Goal: Task Accomplishment & Management: Complete application form

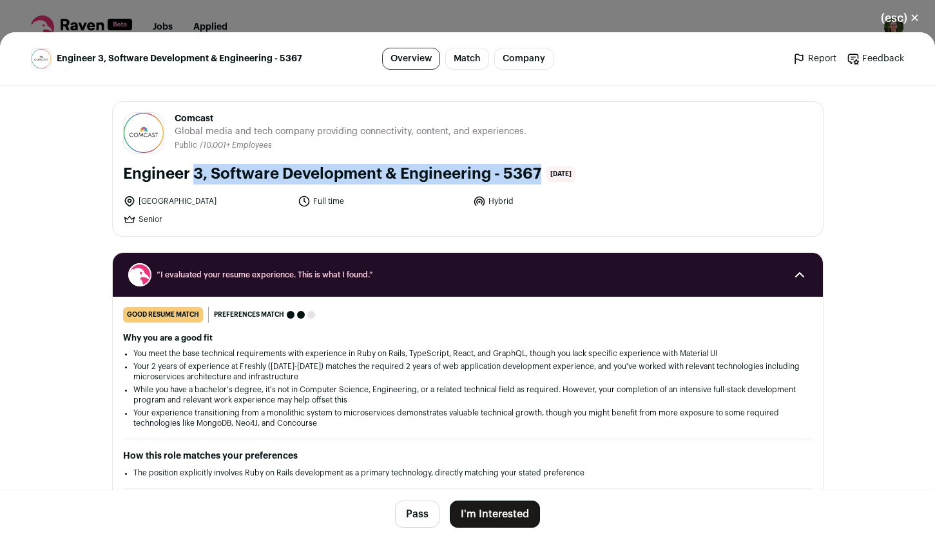
drag, startPoint x: 116, startPoint y: 173, endPoint x: 469, endPoint y: 171, distance: 352.7
click at [469, 171] on div "Comcast [DOMAIN_NAME] Public / Private Public Company size 10,001+ Tags B2B B2C…" at bounding box center [468, 169] width 710 height 134
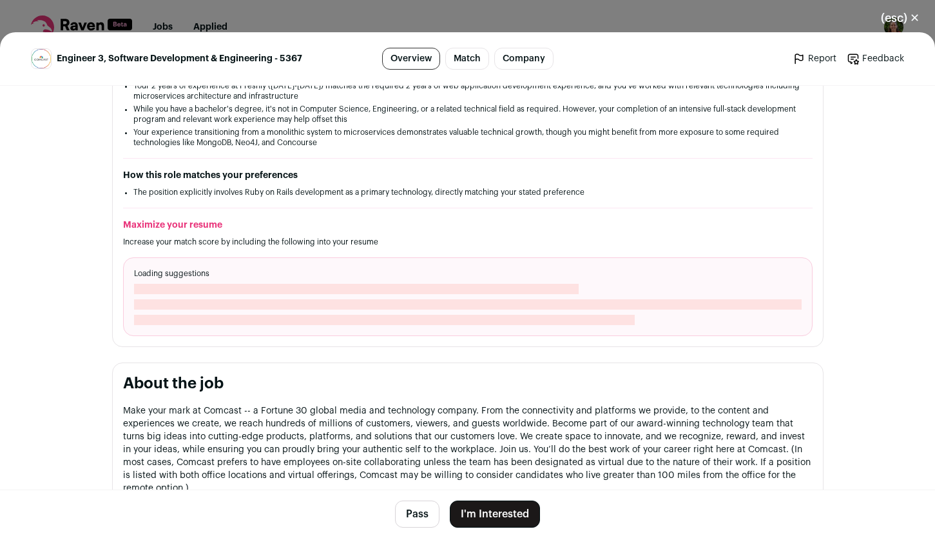
scroll to position [343, 0]
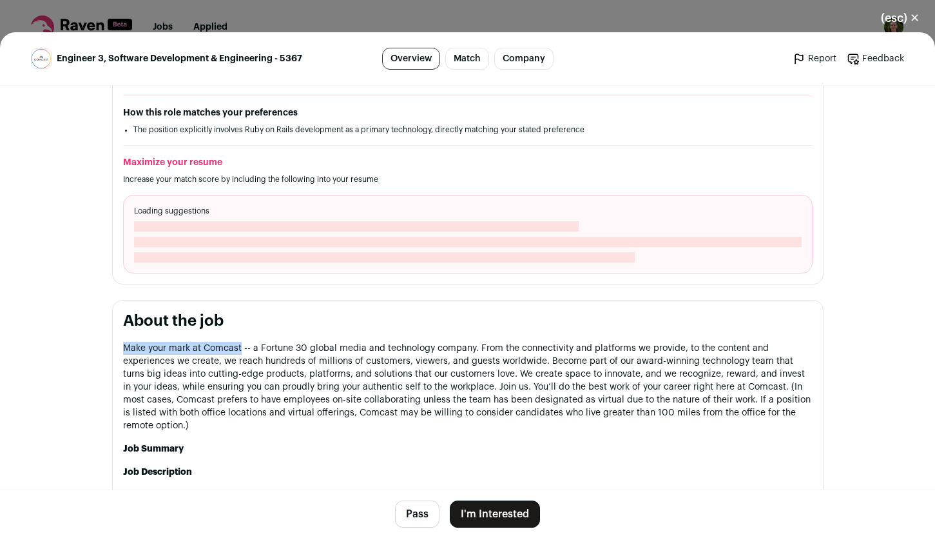
drag, startPoint x: 115, startPoint y: 350, endPoint x: 235, endPoint y: 346, distance: 120.6
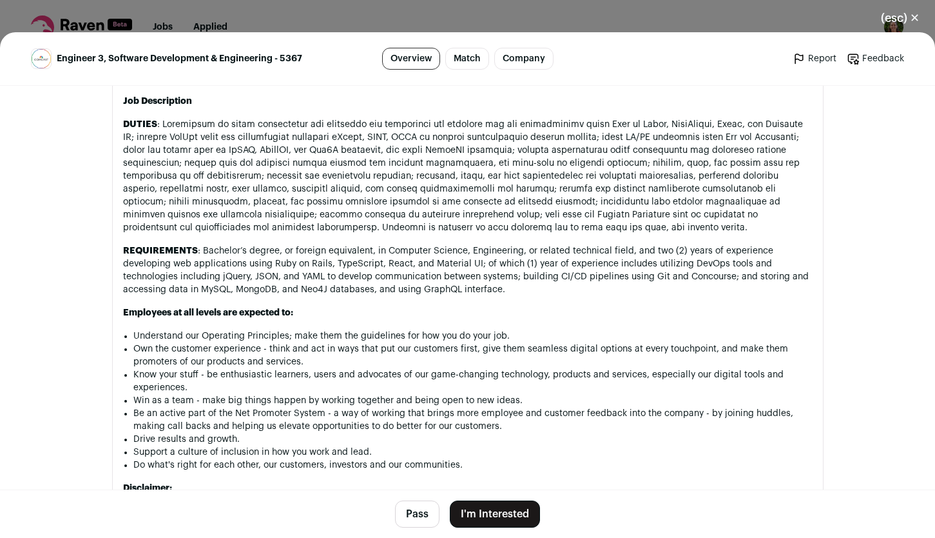
scroll to position [800, 0]
drag, startPoint x: 122, startPoint y: 119, endPoint x: 317, endPoint y: 112, distance: 194.2
click at [317, 112] on div "Make your mark at Comcast -- a Fortune 30 global media and technology company. …" at bounding box center [468, 328] width 690 height 714
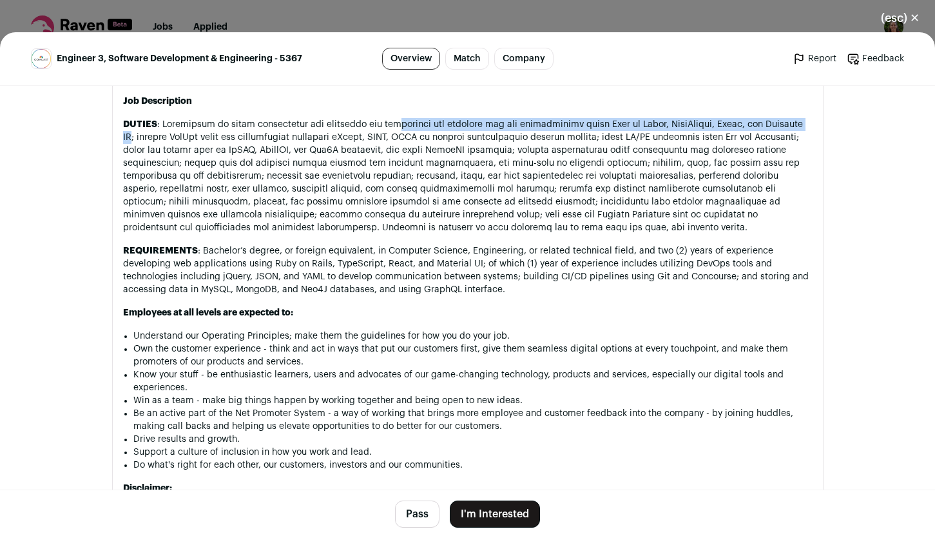
drag, startPoint x: 389, startPoint y: 122, endPoint x: 803, endPoint y: 119, distance: 413.9
click at [803, 119] on p "DUTIES" at bounding box center [468, 176] width 690 height 116
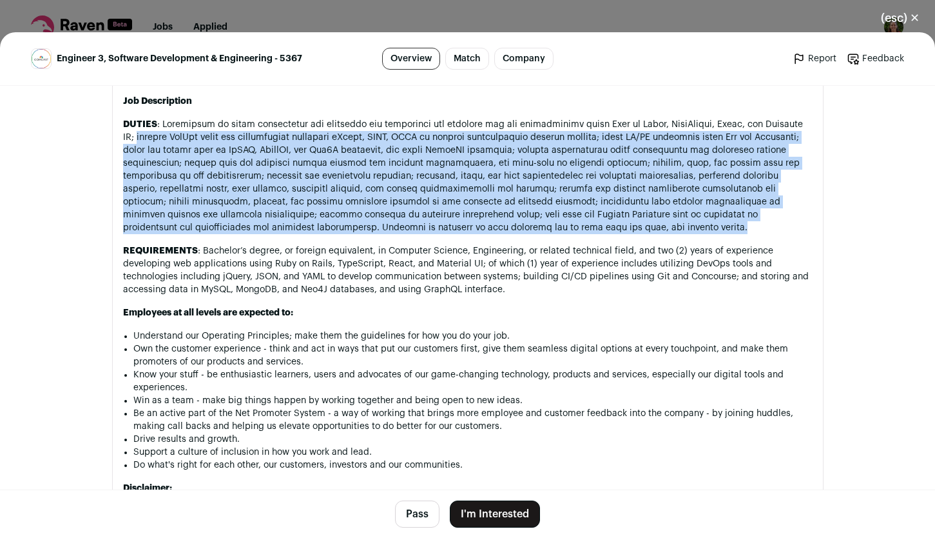
drag, startPoint x: 114, startPoint y: 135, endPoint x: 810, endPoint y: 231, distance: 703.0
click at [810, 231] on section "About the job Make your mark at Comcast -- a Fortune 30 global media and techno…" at bounding box center [468, 312] width 712 height 767
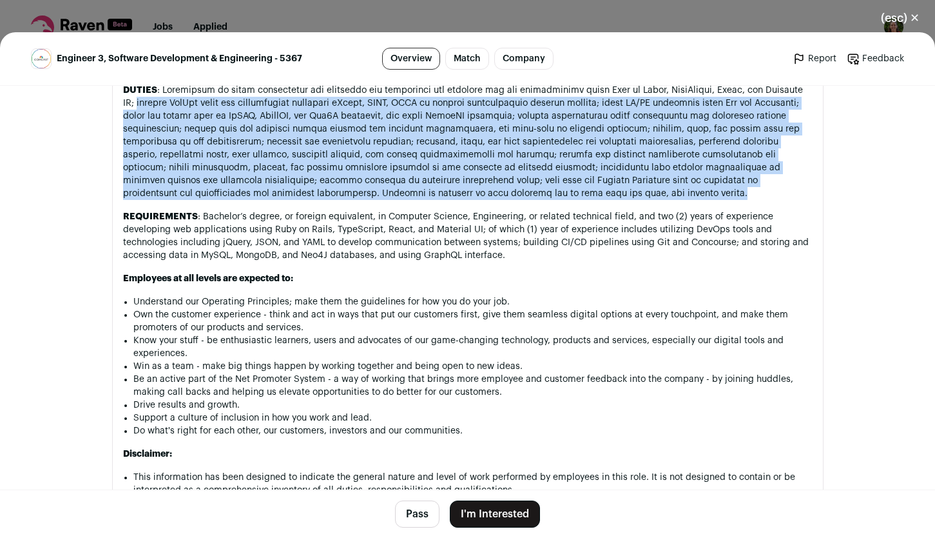
scroll to position [875, 0]
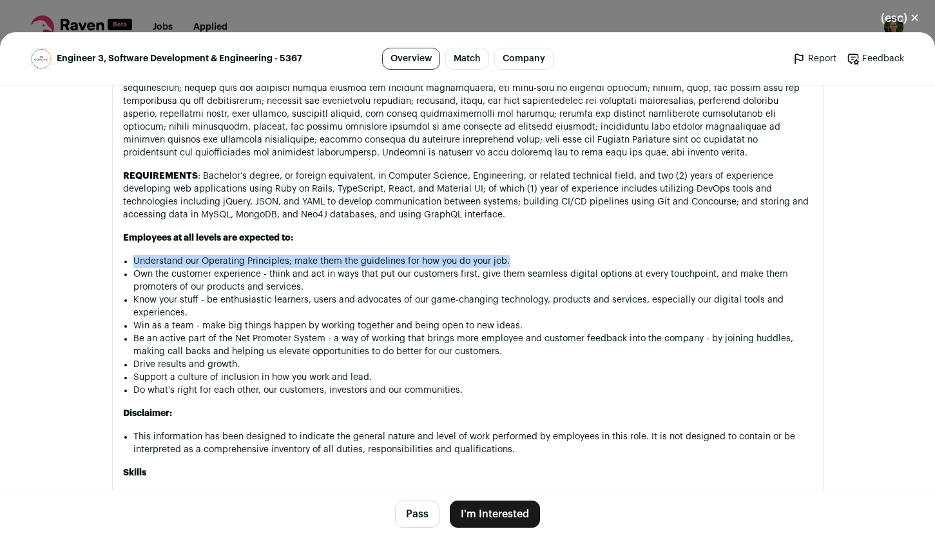
drag, startPoint x: 118, startPoint y: 262, endPoint x: 505, endPoint y: 264, distance: 387.5
click at [505, 264] on li "Understand our Operating Principles; make them the guidelines for how you do yo…" at bounding box center [473, 261] width 680 height 13
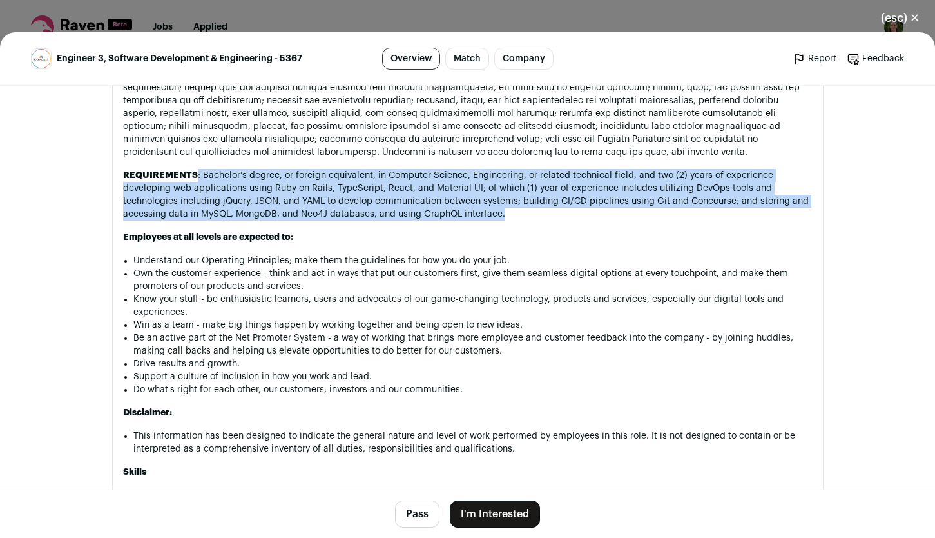
drag, startPoint x: 191, startPoint y: 171, endPoint x: 531, endPoint y: 212, distance: 342.2
click at [531, 212] on p "REQUIREMENTS : Bachelor’s degree, or foreign equivalent, in Computer Science, E…" at bounding box center [468, 195] width 690 height 52
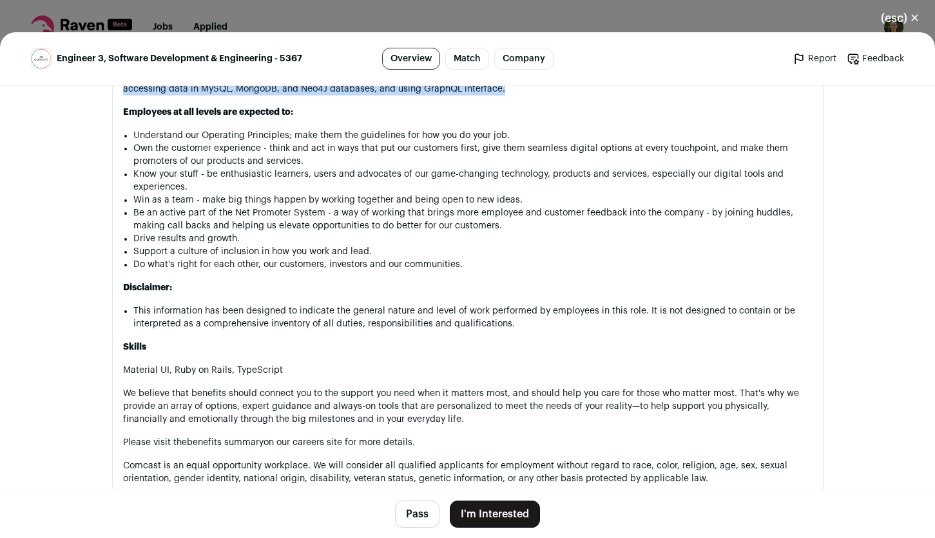
scroll to position [1088, 0]
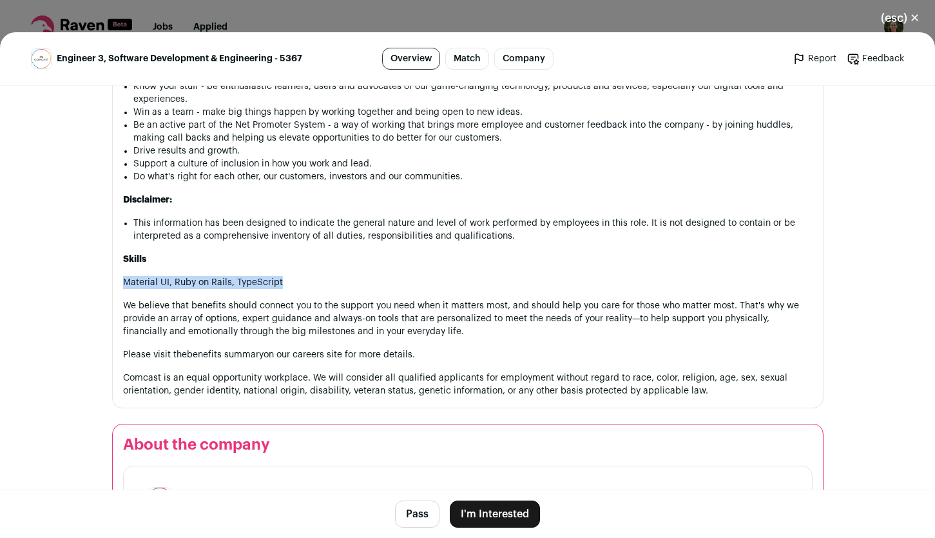
drag, startPoint x: 287, startPoint y: 290, endPoint x: 118, endPoint y: 290, distance: 168.9
click at [113, 287] on section "About the job Make your mark at Comcast -- a Fortune 30 global media and techno…" at bounding box center [468, 24] width 712 height 767
drag, startPoint x: 478, startPoint y: 334, endPoint x: 380, endPoint y: 336, distance: 98.7
click at [399, 336] on p "We believe that benefits should connect you to the support you need when it mat…" at bounding box center [468, 318] width 690 height 39
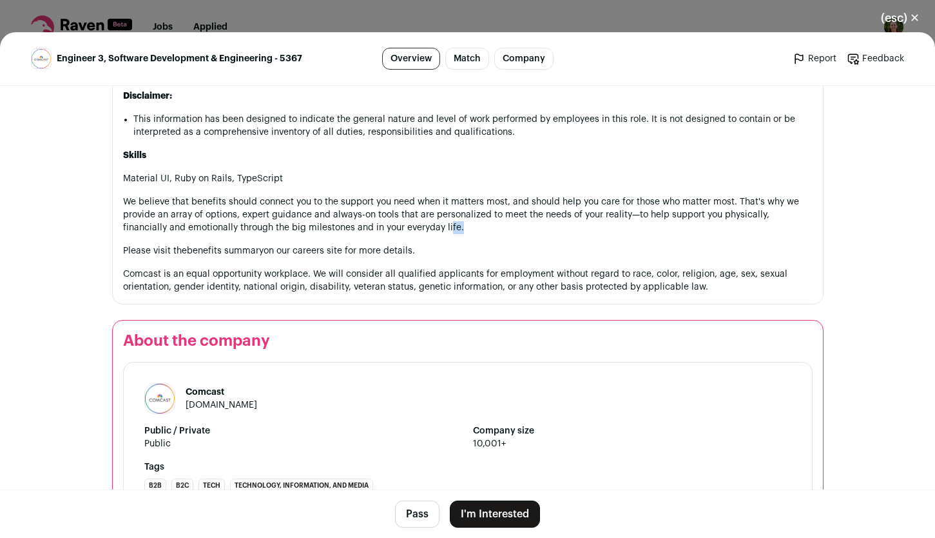
scroll to position [1029, 0]
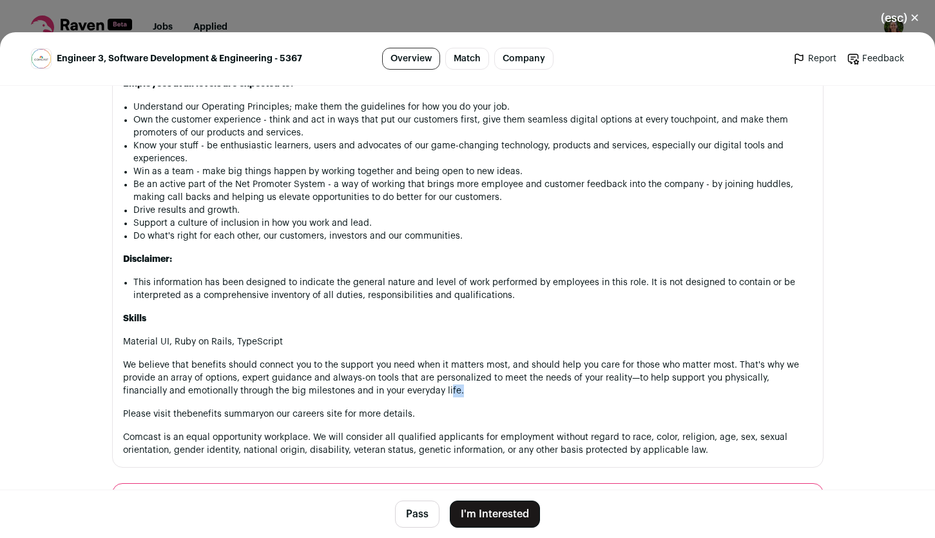
click at [505, 519] on button "I'm Interested" at bounding box center [495, 513] width 90 height 27
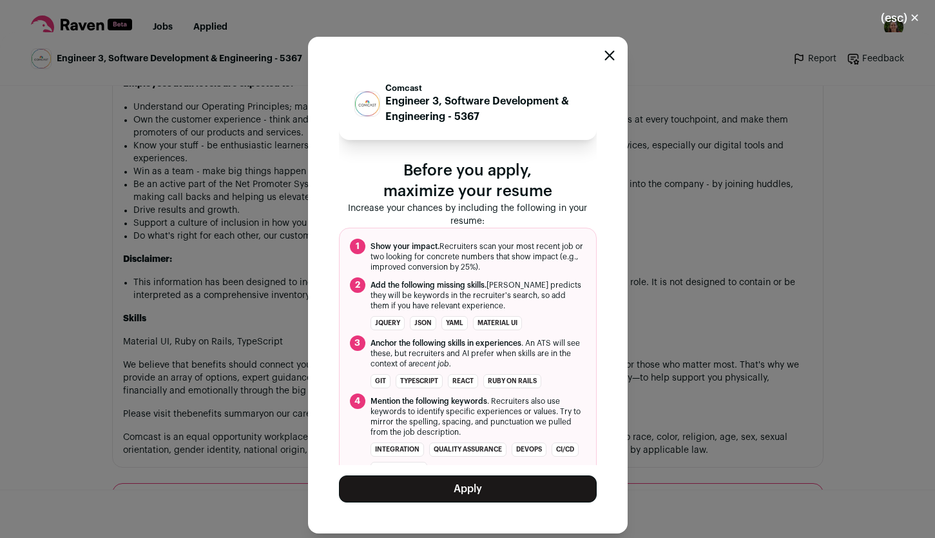
drag, startPoint x: 368, startPoint y: 245, endPoint x: 541, endPoint y: 266, distance: 174.1
click at [541, 266] on li "1 Show your impact. Recruiters scan your most recent job or two looking for con…" at bounding box center [468, 256] width 236 height 34
click at [524, 270] on span "Show your impact. Recruiters scan your most recent job or two looking for concr…" at bounding box center [478, 256] width 215 height 31
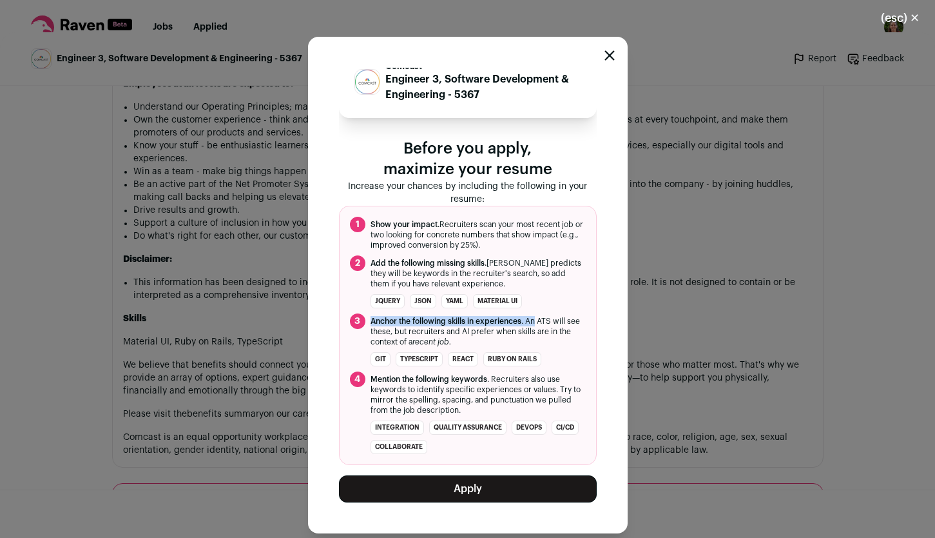
drag, startPoint x: 372, startPoint y: 324, endPoint x: 536, endPoint y: 316, distance: 163.9
click at [536, 316] on span "Anchor the following skills in experiences . An ATS will see these, but recruit…" at bounding box center [478, 331] width 215 height 31
click at [516, 483] on button "Apply" at bounding box center [468, 488] width 258 height 27
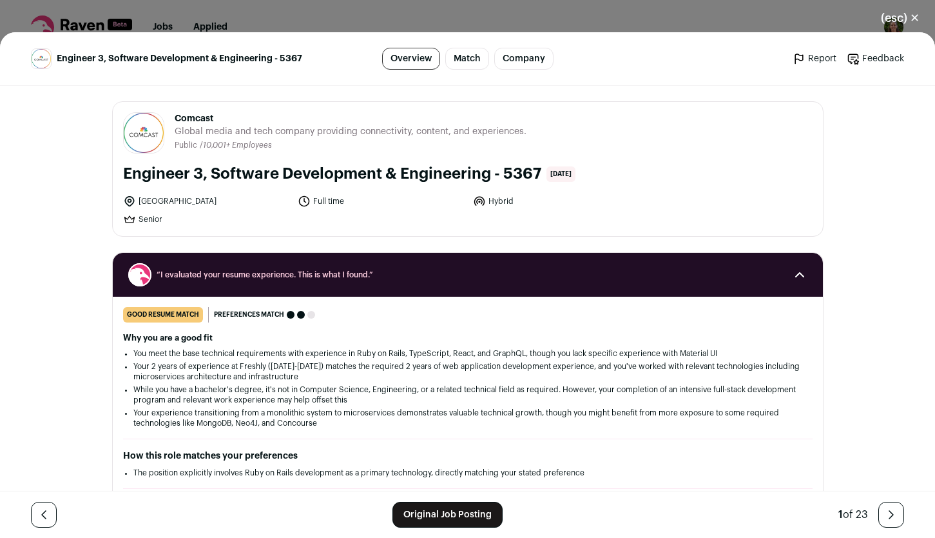
click at [861, 166] on div "Engineer 3, Software Development & Engineering - 5367 Overview Match Company Re…" at bounding box center [467, 284] width 935 height 505
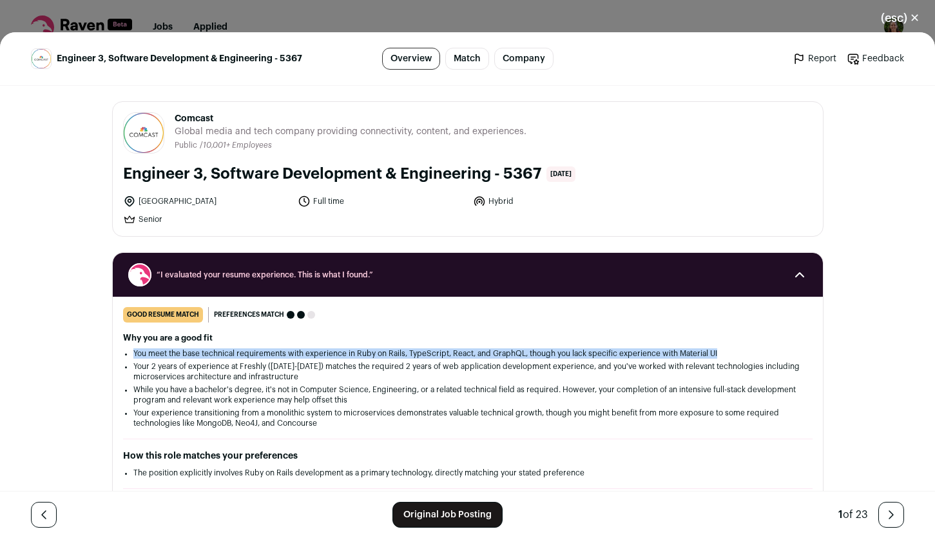
drag, startPoint x: 133, startPoint y: 356, endPoint x: 747, endPoint y: 352, distance: 613.8
click at [747, 352] on div "Why you are a good fit You meet the base technical requirements with experience…" at bounding box center [468, 380] width 690 height 95
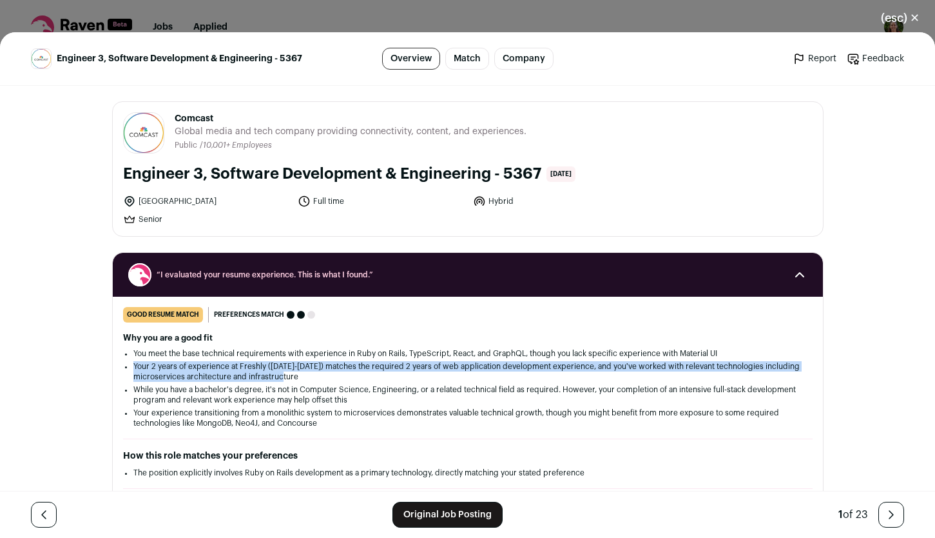
drag, startPoint x: 122, startPoint y: 367, endPoint x: 313, endPoint y: 376, distance: 191.0
click at [313, 376] on li "Your 2 years of experience at Freshly ([DATE]-[DATE]) matches the required 2 ye…" at bounding box center [467, 371] width 669 height 21
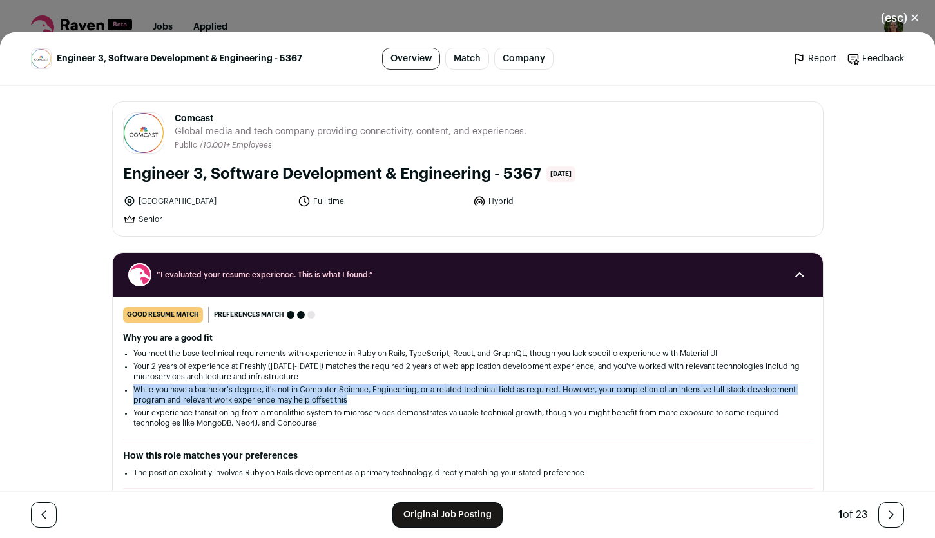
drag, startPoint x: 106, startPoint y: 391, endPoint x: 370, endPoint y: 404, distance: 264.0
click at [370, 404] on section "“I evaluated your resume experience. This is what I found.” good resume match Y…" at bounding box center [468, 483] width 712 height 462
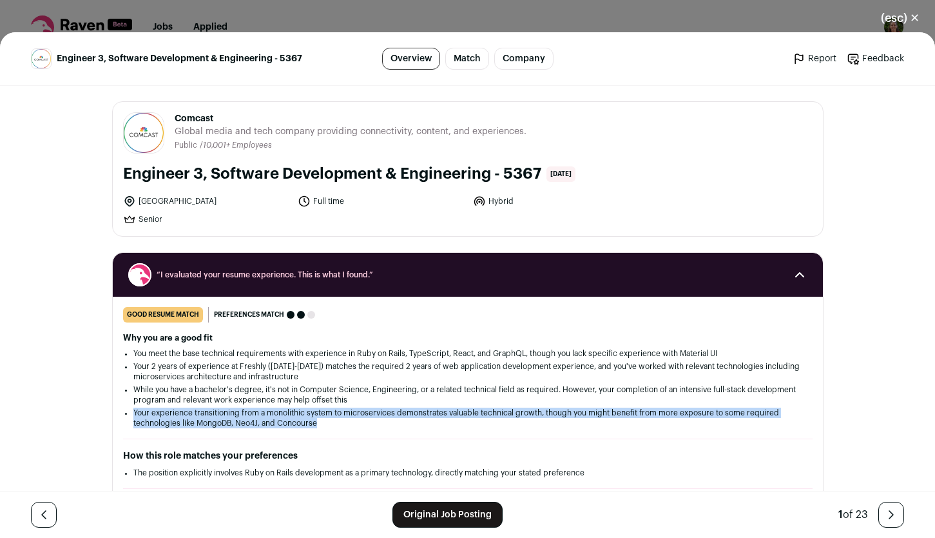
drag, startPoint x: 119, startPoint y: 411, endPoint x: 353, endPoint y: 426, distance: 234.5
click at [353, 426] on li "Your experience transitioning from a monolithic system to microservices demonst…" at bounding box center [467, 417] width 669 height 21
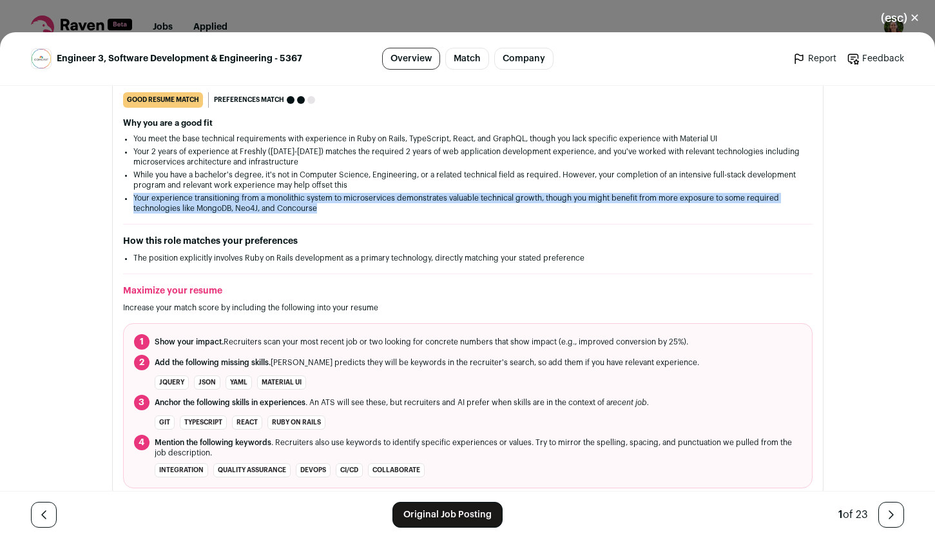
scroll to position [213, 0]
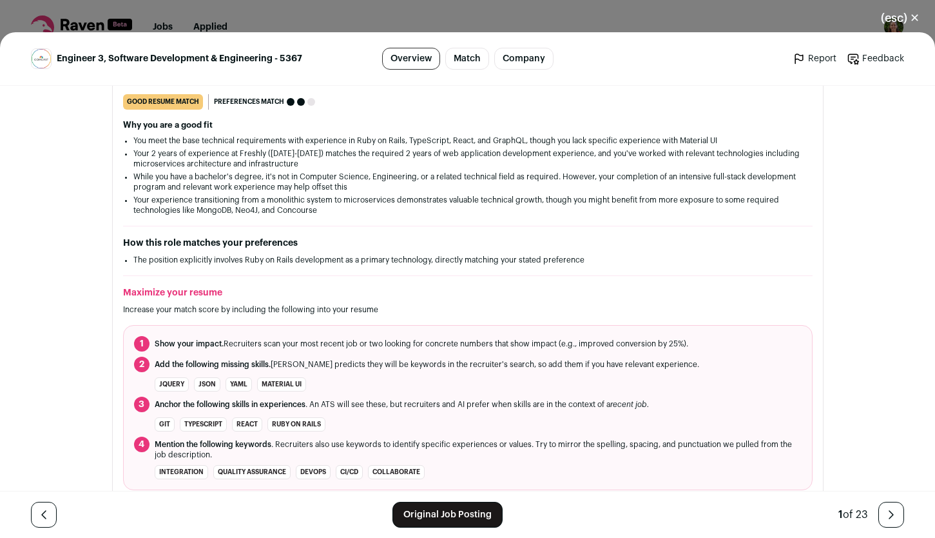
drag, startPoint x: 117, startPoint y: 261, endPoint x: 608, endPoint y: 253, distance: 490.7
click at [608, 253] on div "How this role matches your preferences The position explicitly involves Ruby on…" at bounding box center [468, 251] width 690 height 28
click at [438, 326] on ol "1 Show your impact. Recruiters scan your most recent job or two looking for con…" at bounding box center [468, 407] width 690 height 165
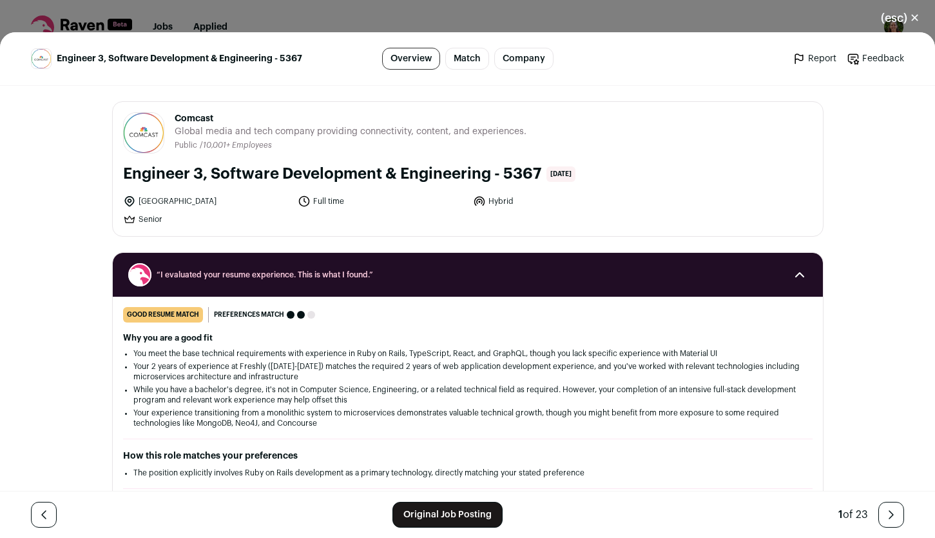
drag, startPoint x: 511, startPoint y: 204, endPoint x: 501, endPoint y: 201, distance: 10.2
click at [498, 201] on li "Hybrid" at bounding box center [557, 201] width 168 height 13
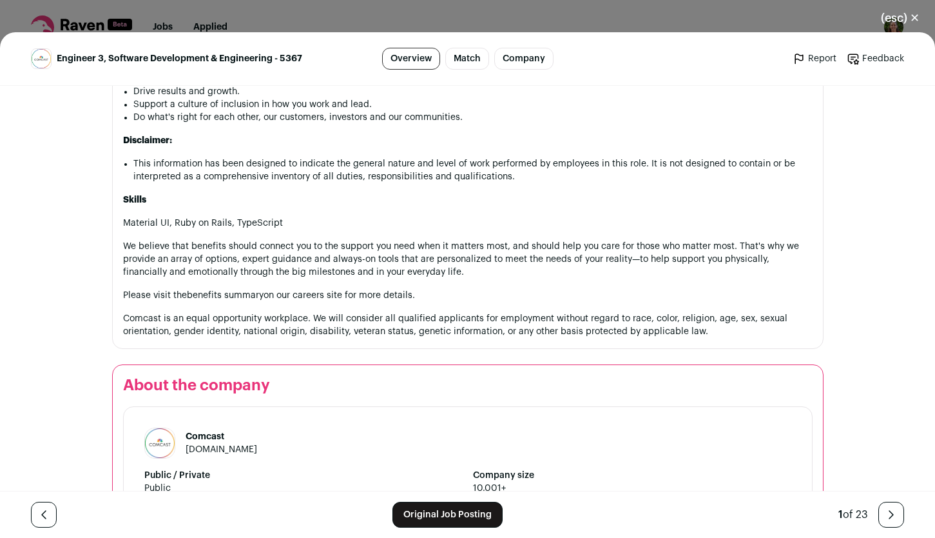
scroll to position [1148, 0]
drag, startPoint x: 119, startPoint y: 220, endPoint x: 300, endPoint y: 218, distance: 181.2
click at [300, 218] on p "Material UI, Ruby on Rails, TypeScript" at bounding box center [468, 222] width 690 height 13
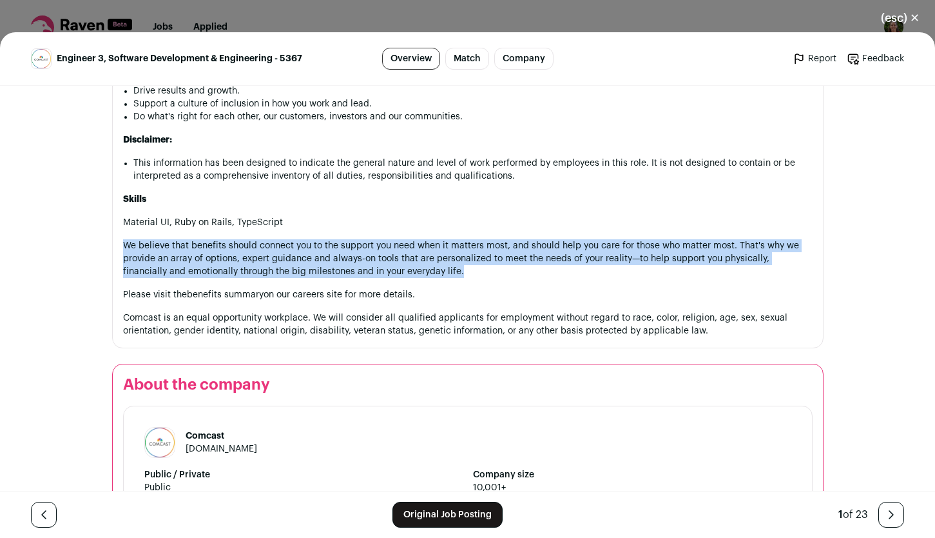
drag, startPoint x: 113, startPoint y: 243, endPoint x: 382, endPoint y: 278, distance: 270.4
drag, startPoint x: 118, startPoint y: 293, endPoint x: 446, endPoint y: 299, distance: 328.2
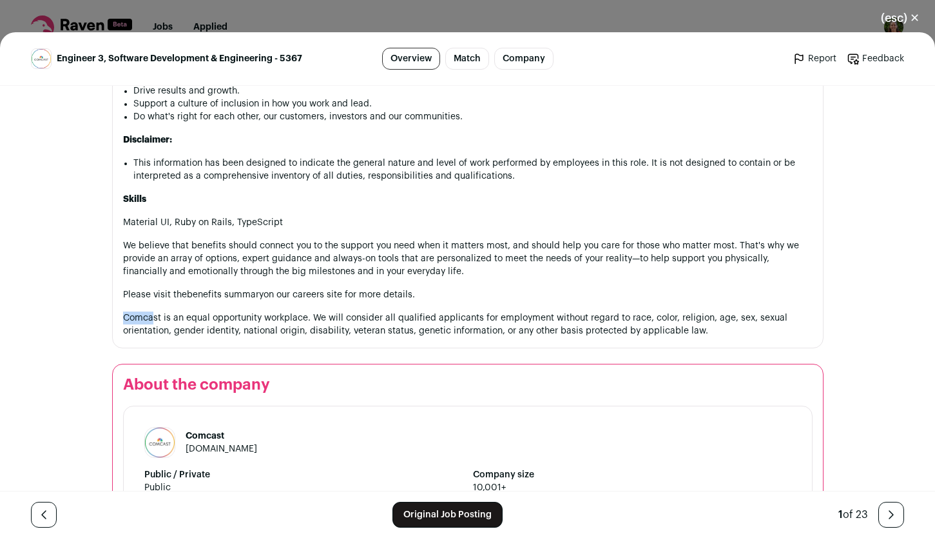
drag, startPoint x: 116, startPoint y: 318, endPoint x: 150, endPoint y: 315, distance: 34.3
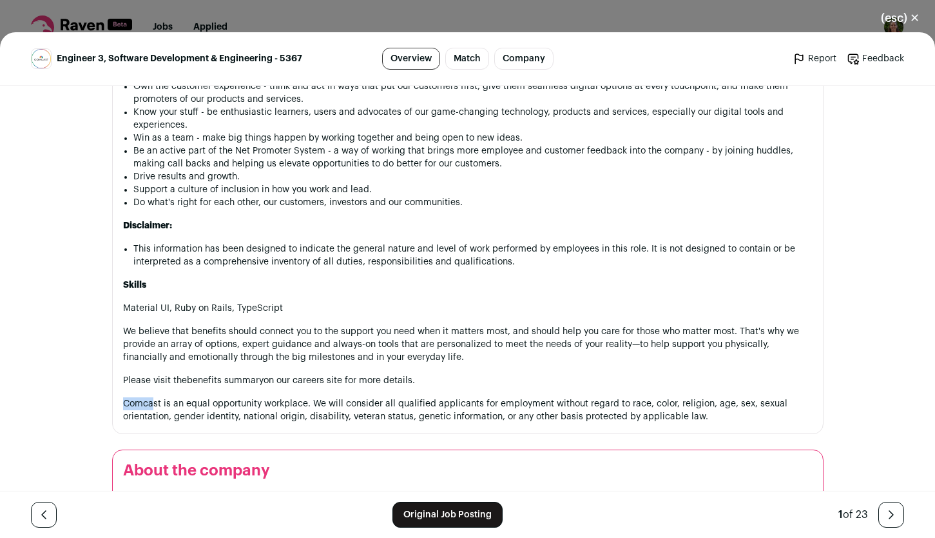
scroll to position [1074, 0]
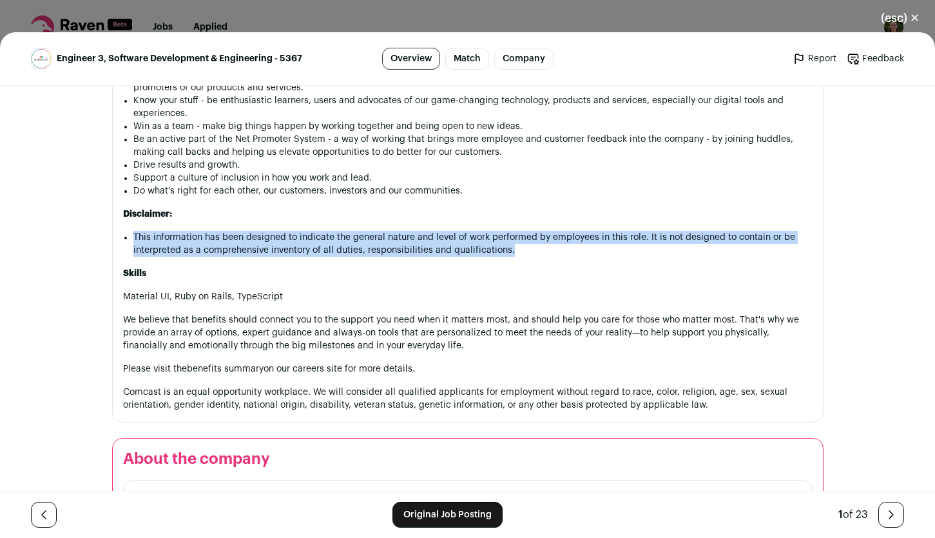
drag, startPoint x: 136, startPoint y: 235, endPoint x: 517, endPoint y: 250, distance: 381.3
click at [517, 250] on div "Make your mark at Comcast -- a Fortune 30 global media and technology company. …" at bounding box center [468, 54] width 690 height 714
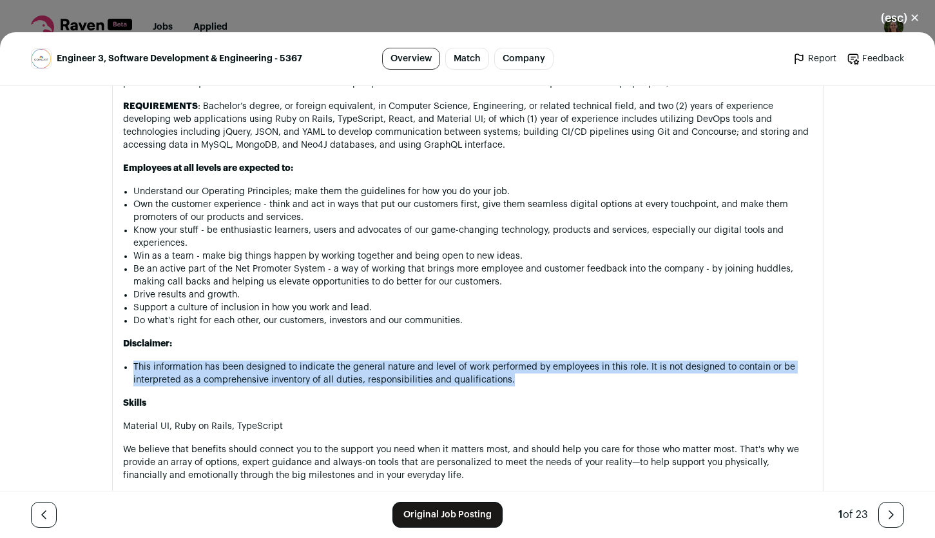
scroll to position [881, 0]
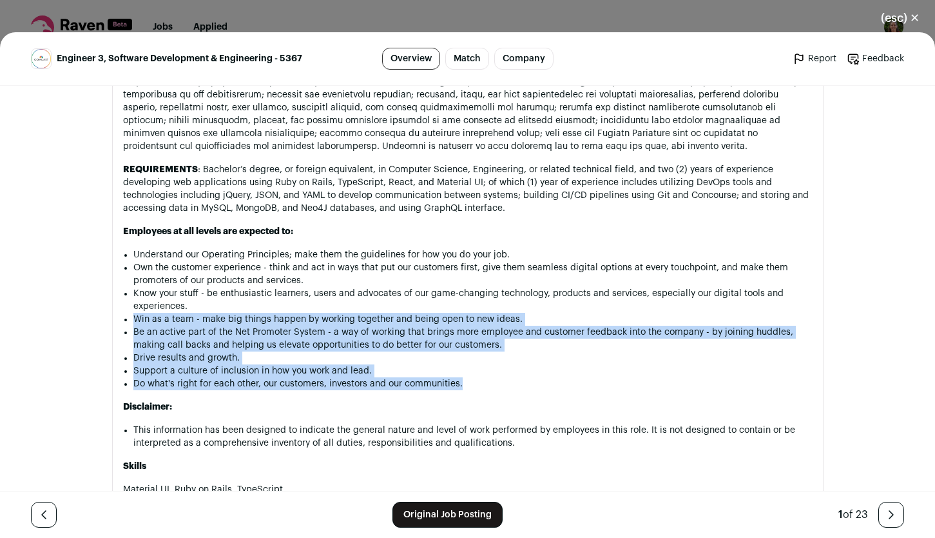
drag, startPoint x: 501, startPoint y: 381, endPoint x: 103, endPoint y: 320, distance: 402.4
click at [103, 320] on div "Comcast [DOMAIN_NAME] Public / Private Public Company size 10,001+ Tags B2B B2C…" at bounding box center [468, 73] width 774 height 1739
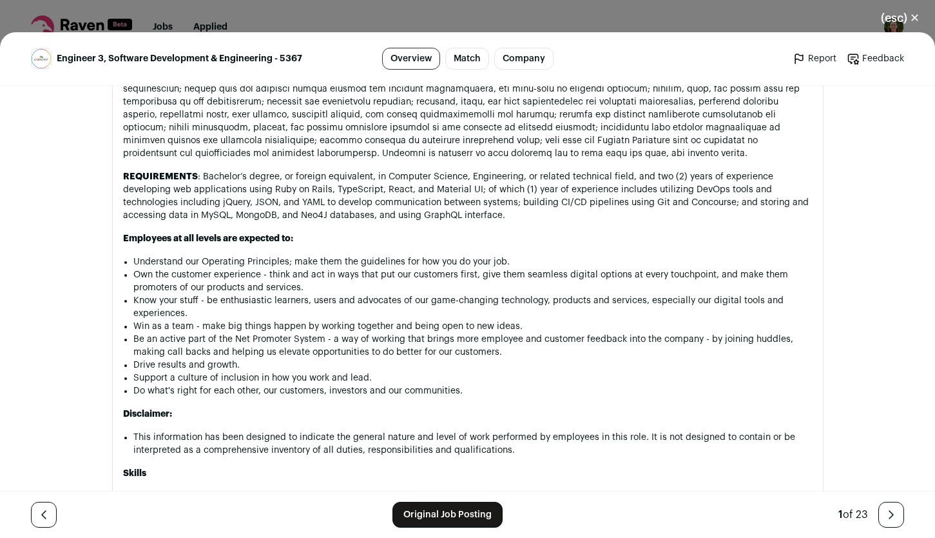
scroll to position [865, 0]
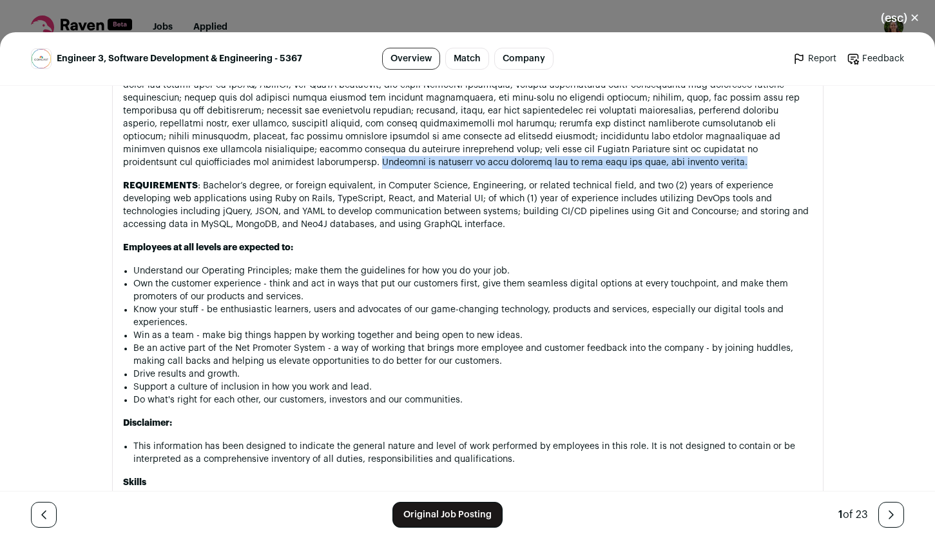
drag, startPoint x: 110, startPoint y: 161, endPoint x: 518, endPoint y: 161, distance: 407.5
click at [518, 161] on section "About the job Make your mark at Comcast -- a Fortune 30 global media and techno…" at bounding box center [468, 247] width 712 height 767
click at [557, 159] on p "DUTIES" at bounding box center [468, 111] width 690 height 116
